Goal: Find specific page/section: Find specific page/section

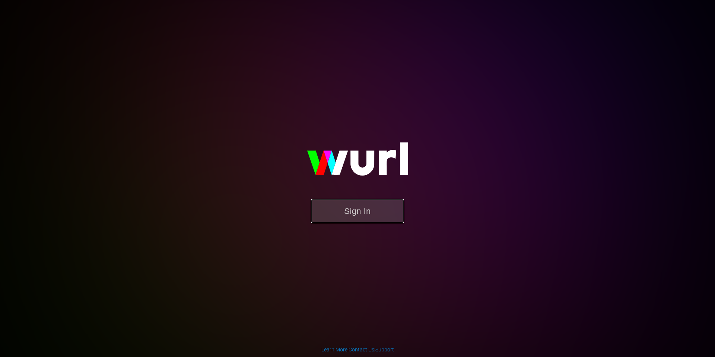
click at [357, 215] on button "Sign In" at bounding box center [357, 211] width 93 height 24
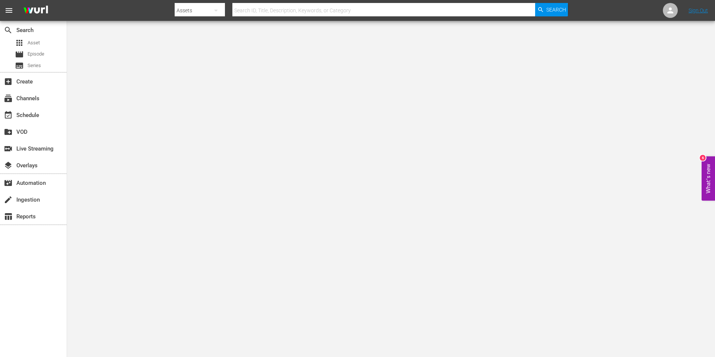
click at [293, 12] on input "text" at bounding box center [383, 10] width 303 height 18
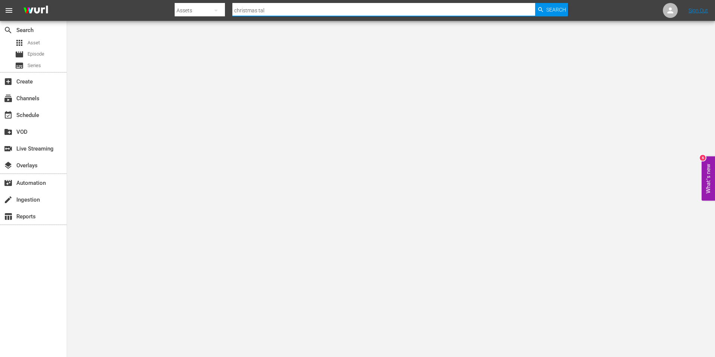
type input "christmas tale"
